Goal: Obtain resource: Download file/media

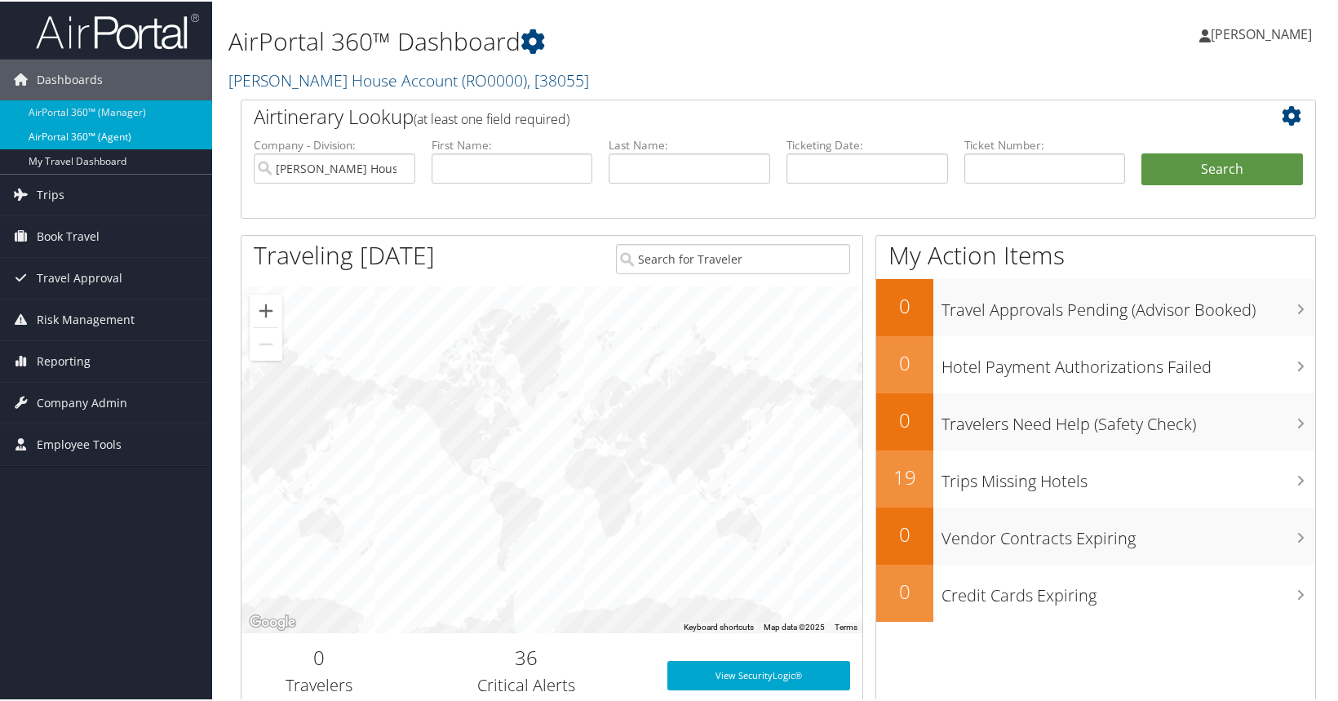
click at [86, 133] on link "AirPortal 360™ (Agent)" at bounding box center [106, 135] width 212 height 24
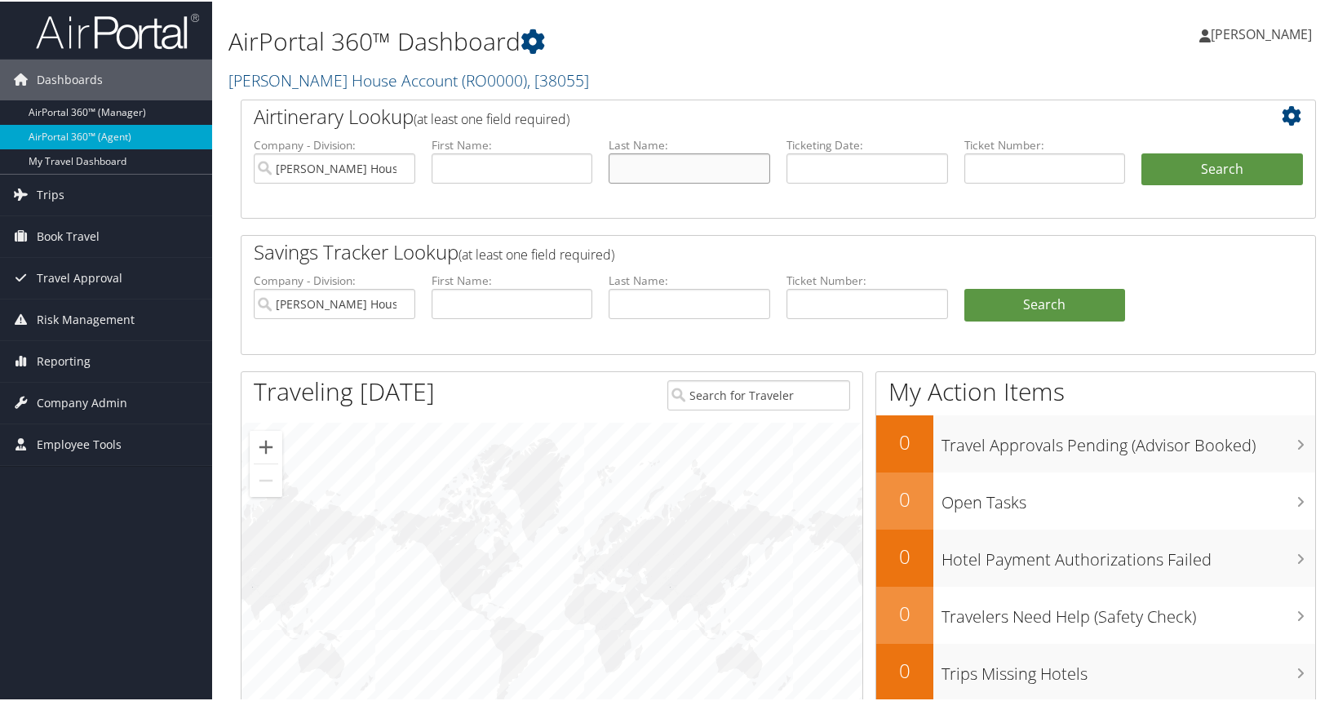
click at [662, 167] on input "text" at bounding box center [690, 167] width 162 height 30
type input "lawrence"
click at [1195, 175] on button "Search" at bounding box center [1223, 168] width 162 height 33
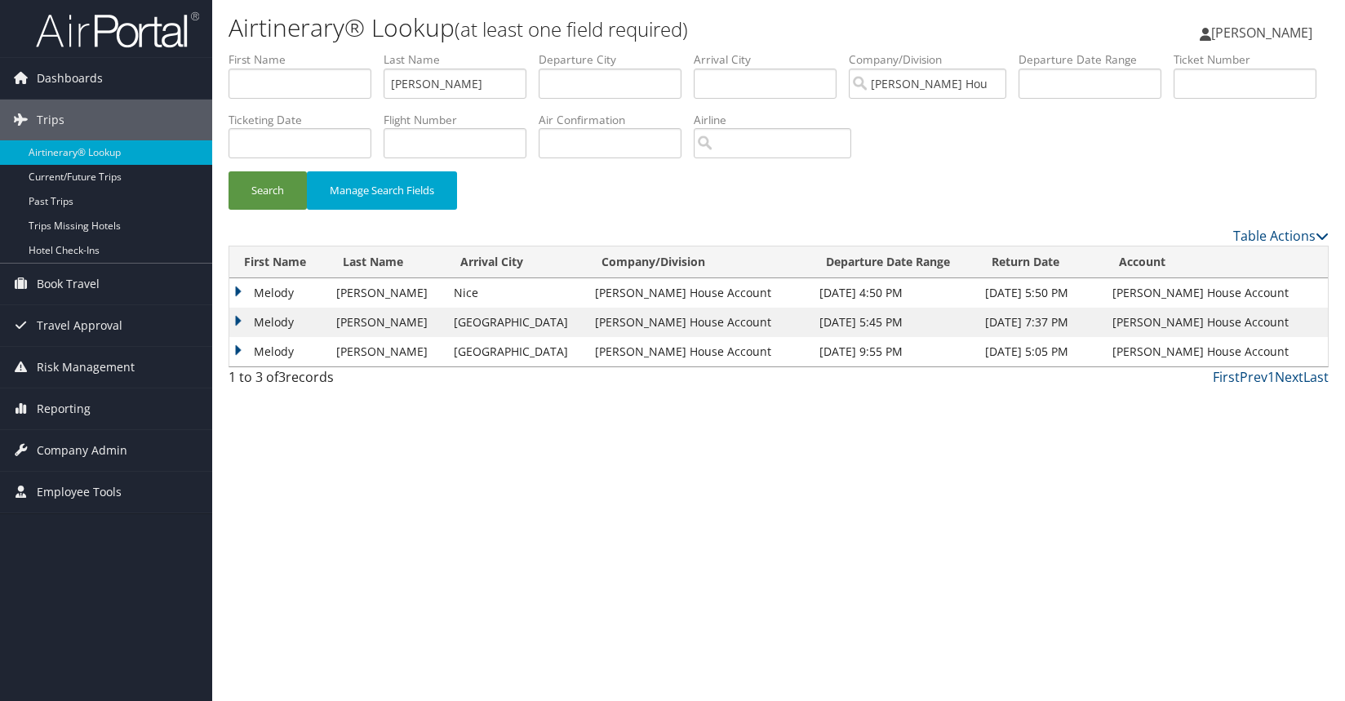
click at [262, 292] on td "Melody" at bounding box center [278, 292] width 99 height 29
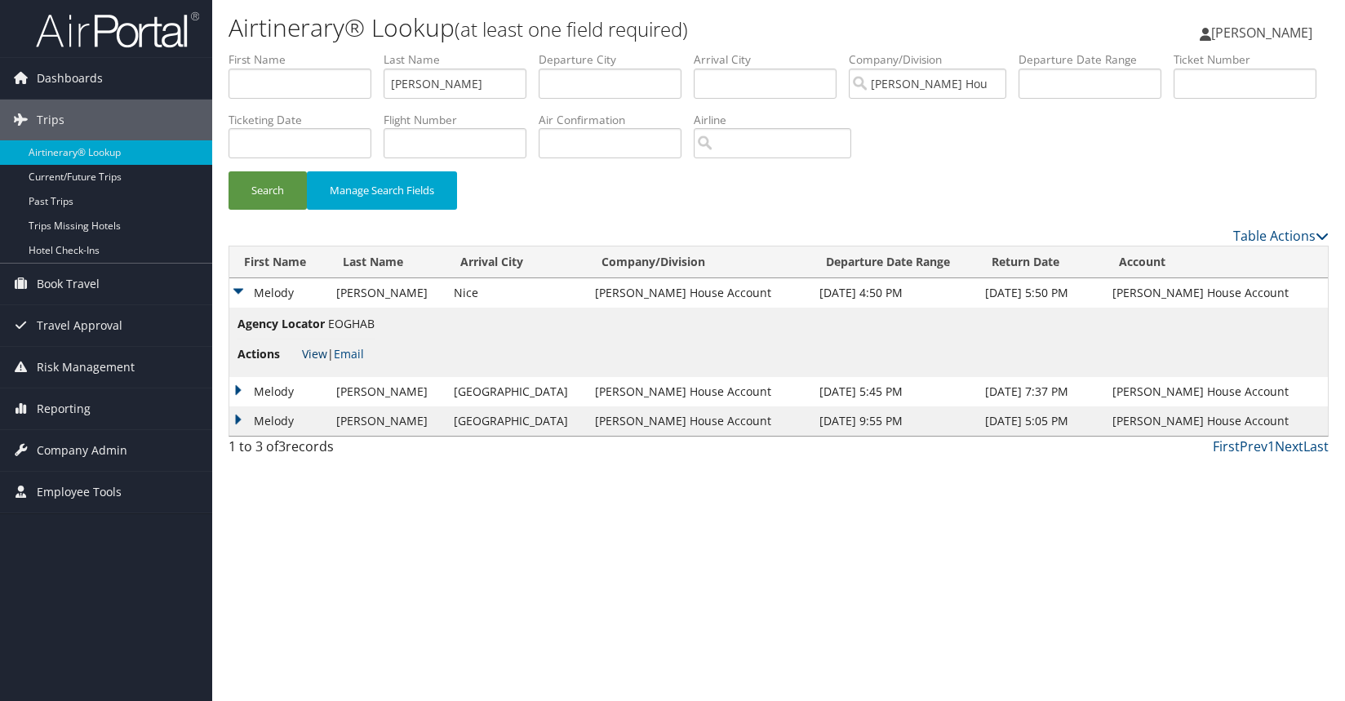
click at [313, 357] on link "View" at bounding box center [314, 354] width 25 height 16
click at [237, 387] on td "Melody" at bounding box center [278, 391] width 99 height 29
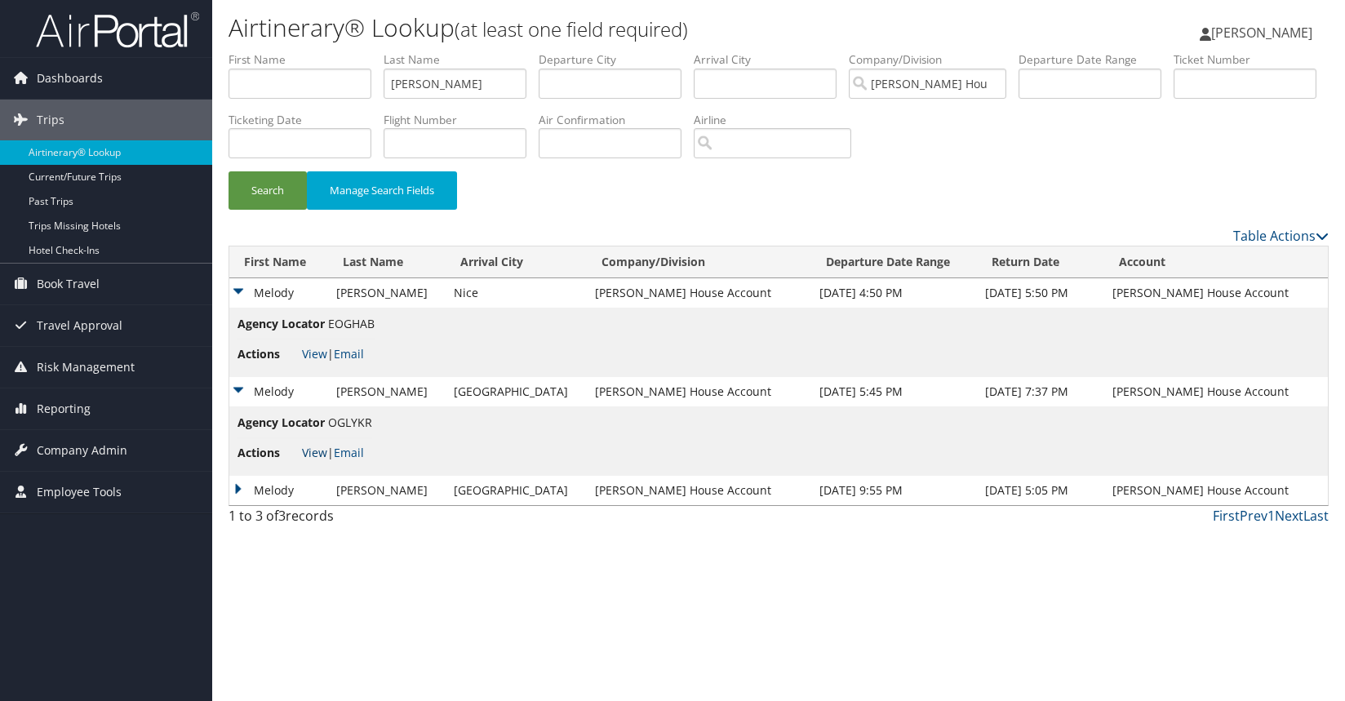
click at [312, 454] on link "View" at bounding box center [314, 453] width 25 height 16
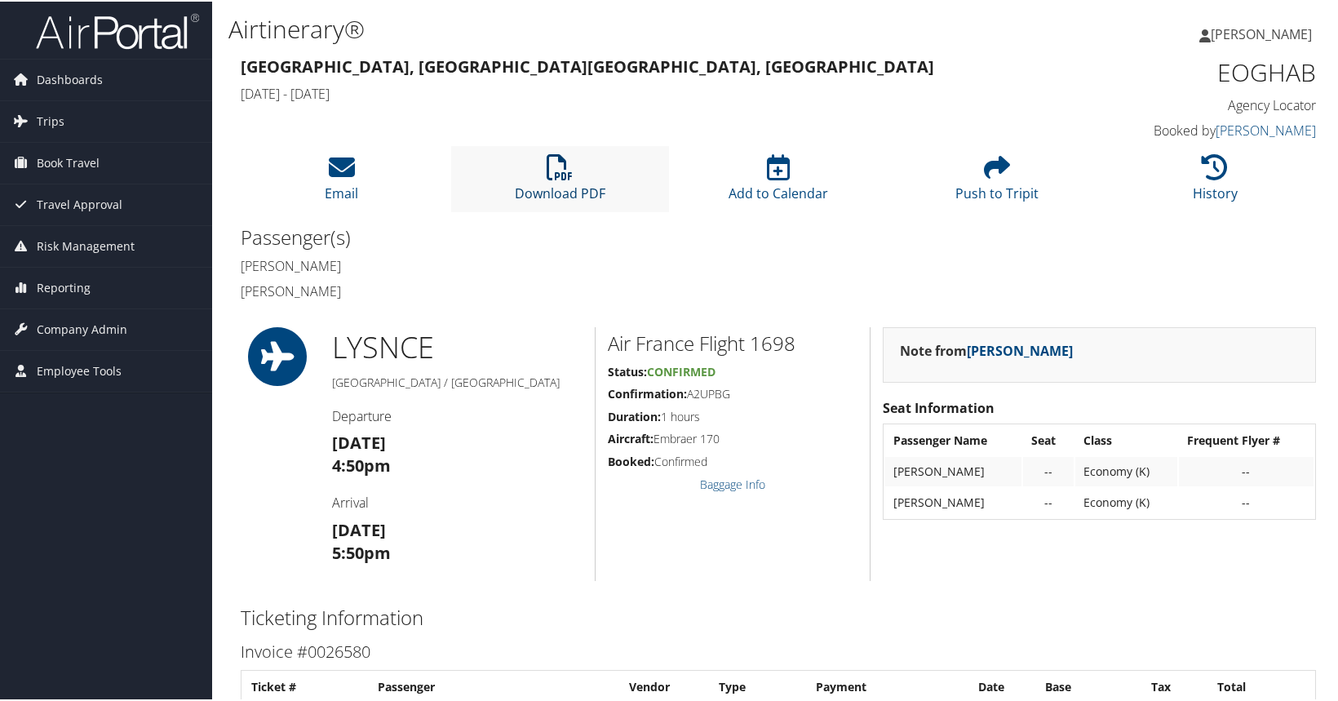
click at [555, 178] on icon at bounding box center [560, 166] width 26 height 26
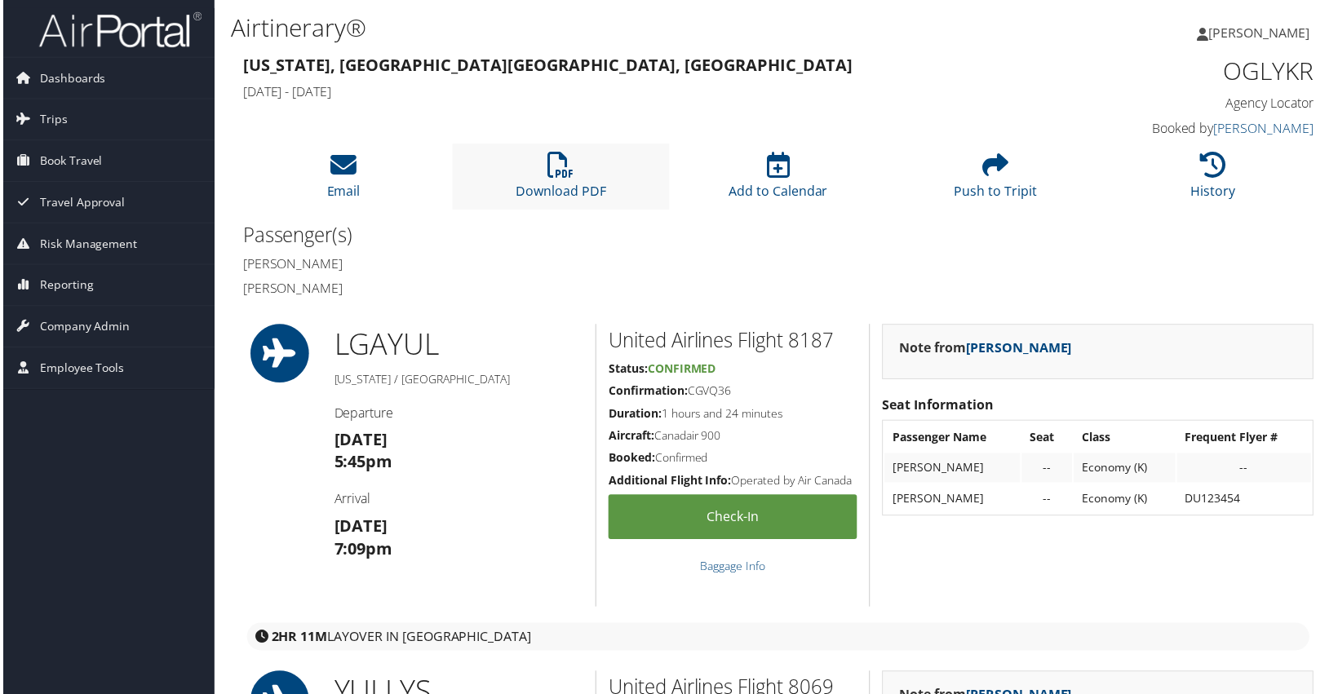
click at [550, 180] on li "Download PDF" at bounding box center [560, 177] width 219 height 66
